Goal: Task Accomplishment & Management: Use online tool/utility

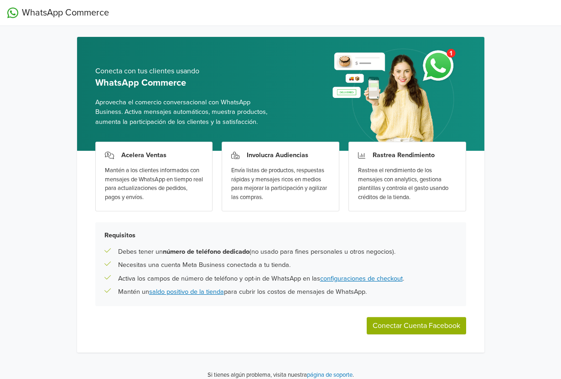
scroll to position [8, 0]
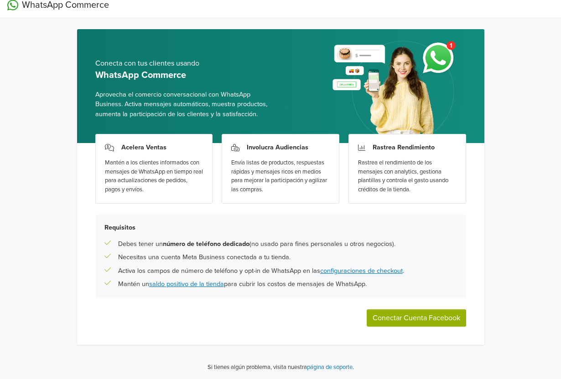
click at [424, 319] on button "Conectar Cuenta Facebook" at bounding box center [416, 318] width 99 height 17
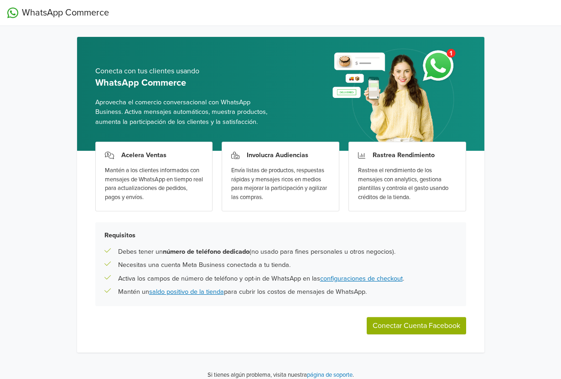
scroll to position [8, 0]
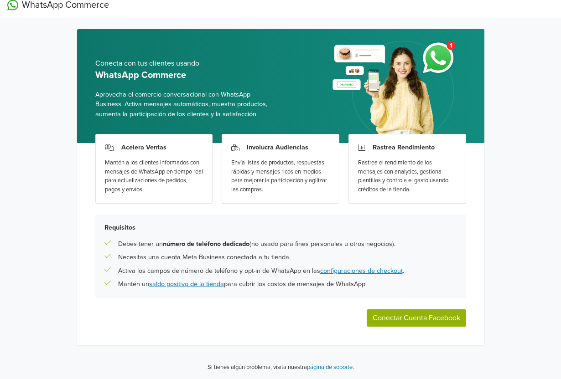
click at [421, 317] on button "Conectar Cuenta Facebook" at bounding box center [416, 318] width 99 height 17
